Goal: Find specific page/section: Find specific page/section

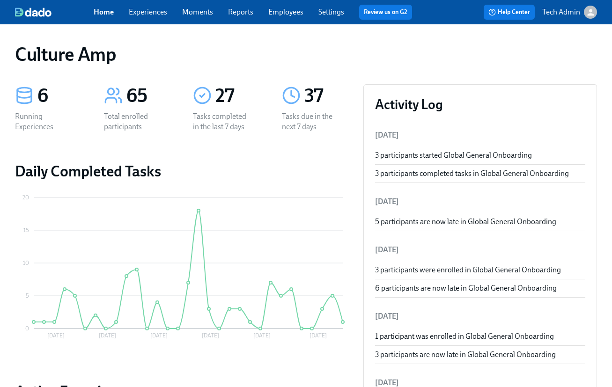
click at [137, 14] on link "Experiences" at bounding box center [148, 11] width 38 height 9
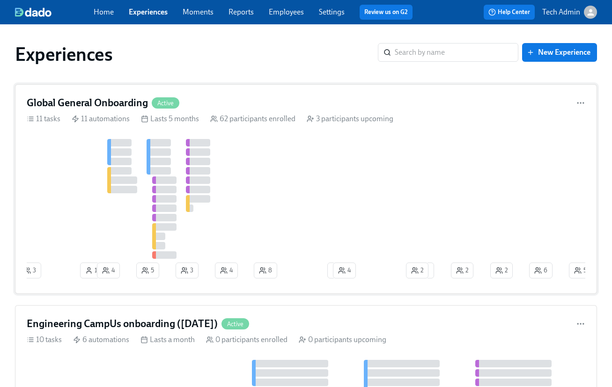
click at [432, 187] on div at bounding box center [499, 199] width 944 height 120
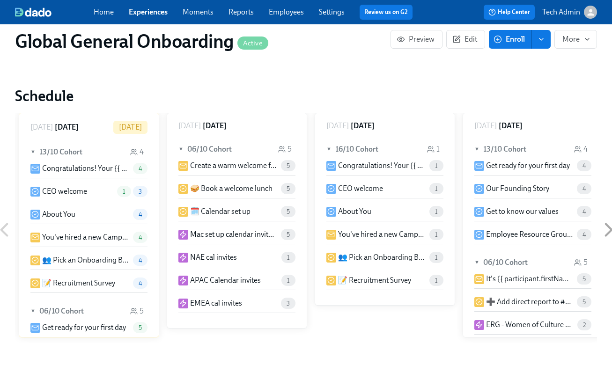
scroll to position [569, 0]
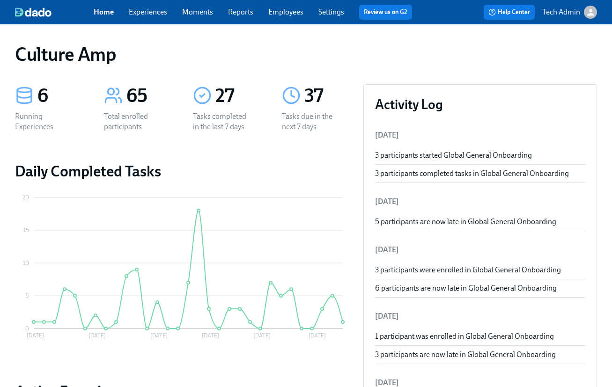
click at [162, 3] on div "Home Experiences Moments Reports Employees Settings Review us on G2 Help Center…" at bounding box center [306, 12] width 612 height 24
click at [157, 13] on link "Experiences" at bounding box center [148, 11] width 38 height 9
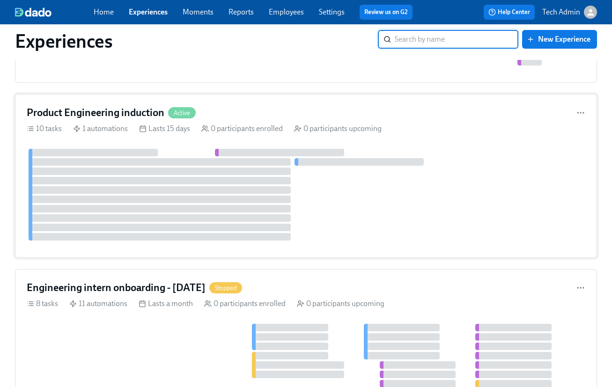
scroll to position [728, 0]
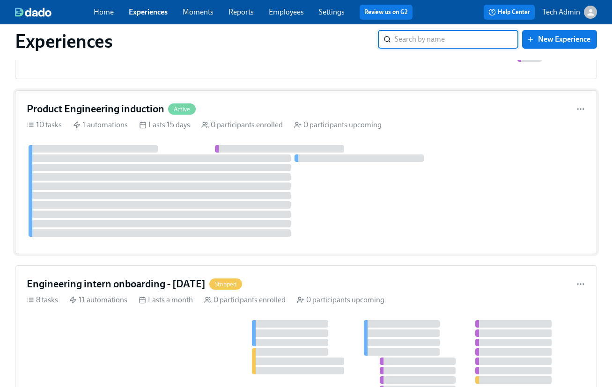
click at [463, 202] on div at bounding box center [306, 191] width 559 height 92
